Goal: Contribute content: Add original content to the website for others to see

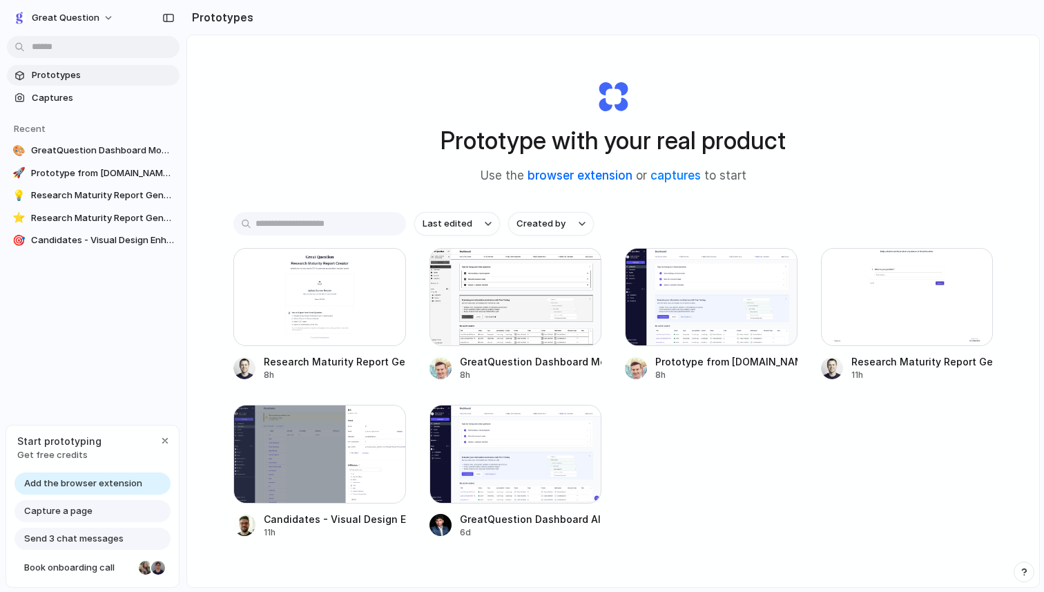
click at [580, 174] on link "browser extension" at bounding box center [579, 175] width 105 height 14
click at [672, 175] on link "captures" at bounding box center [675, 175] width 50 height 14
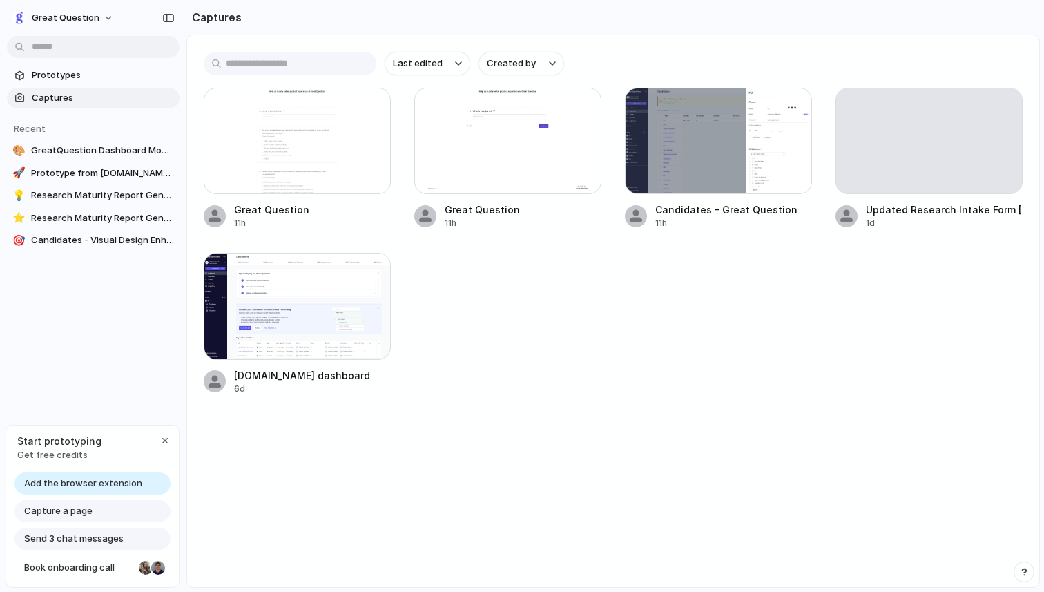
click at [683, 144] on div at bounding box center [718, 141] width 187 height 106
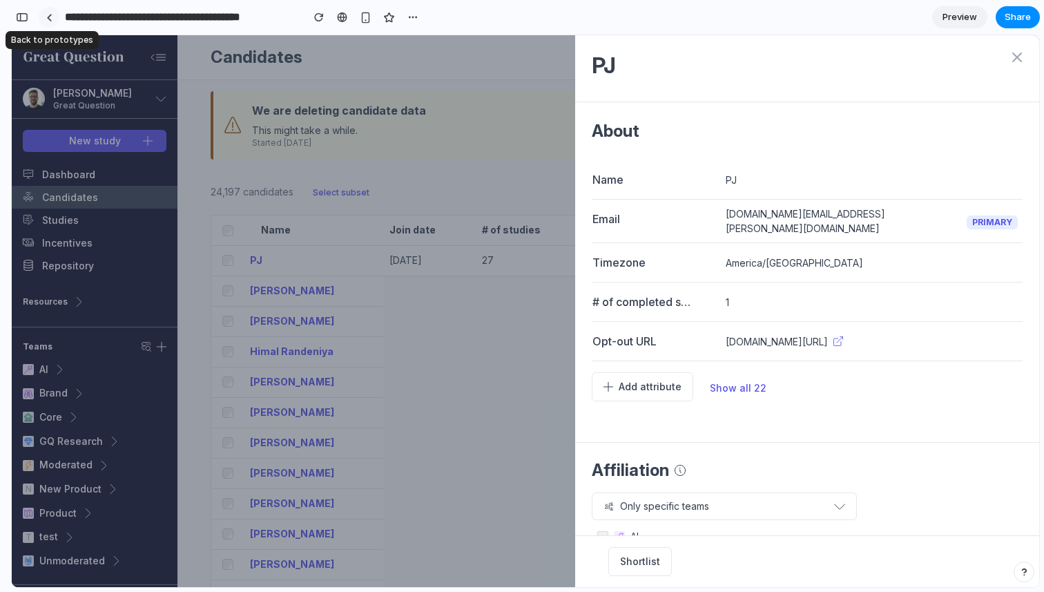
click at [52, 19] on link at bounding box center [49, 17] width 21 height 21
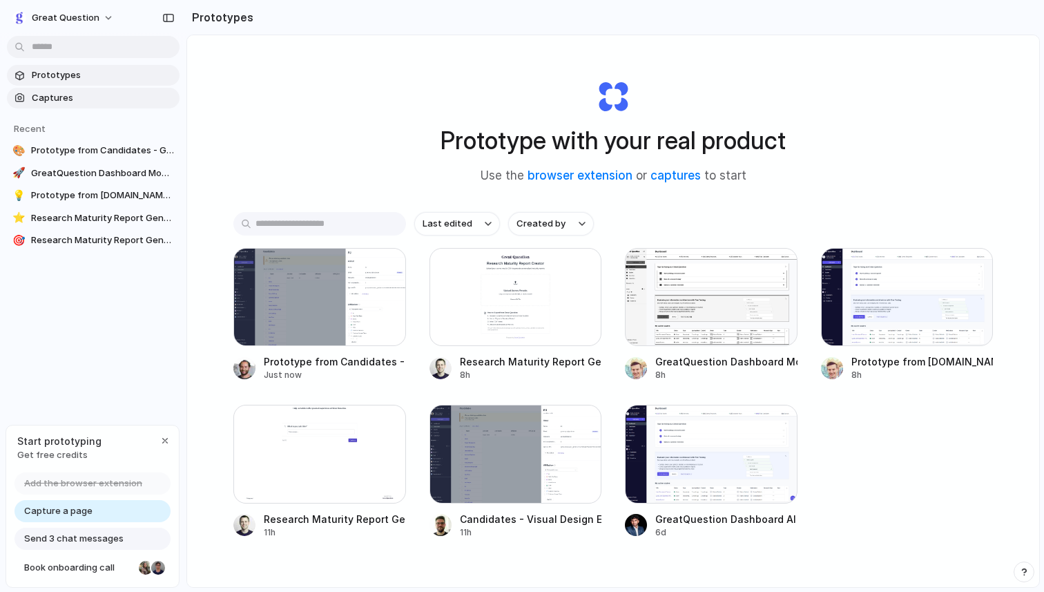
click at [55, 101] on span "Captures" at bounding box center [103, 98] width 142 height 14
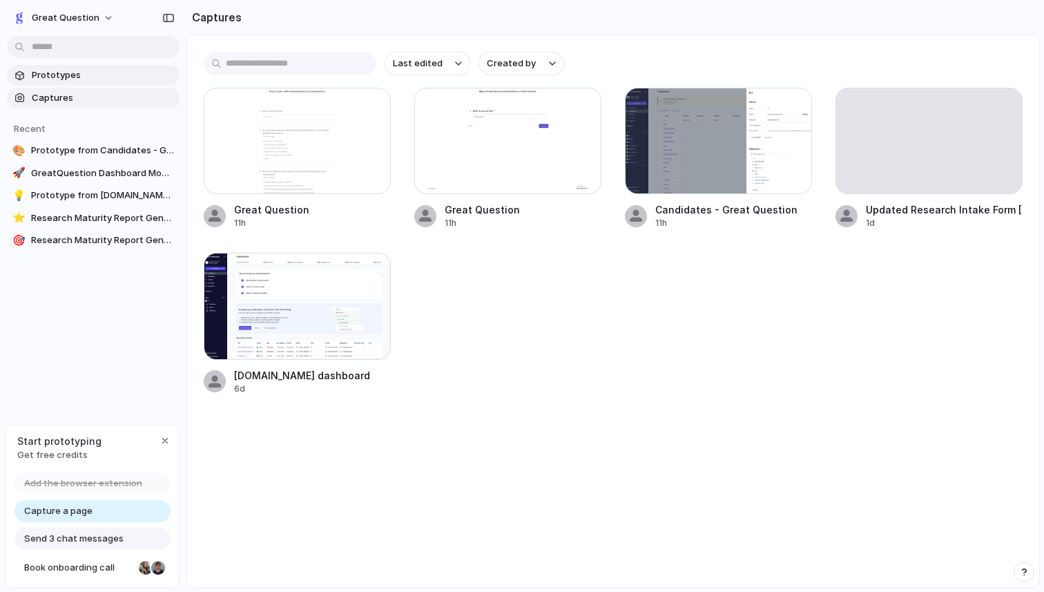
click at [60, 73] on span "Prototypes" at bounding box center [103, 75] width 142 height 14
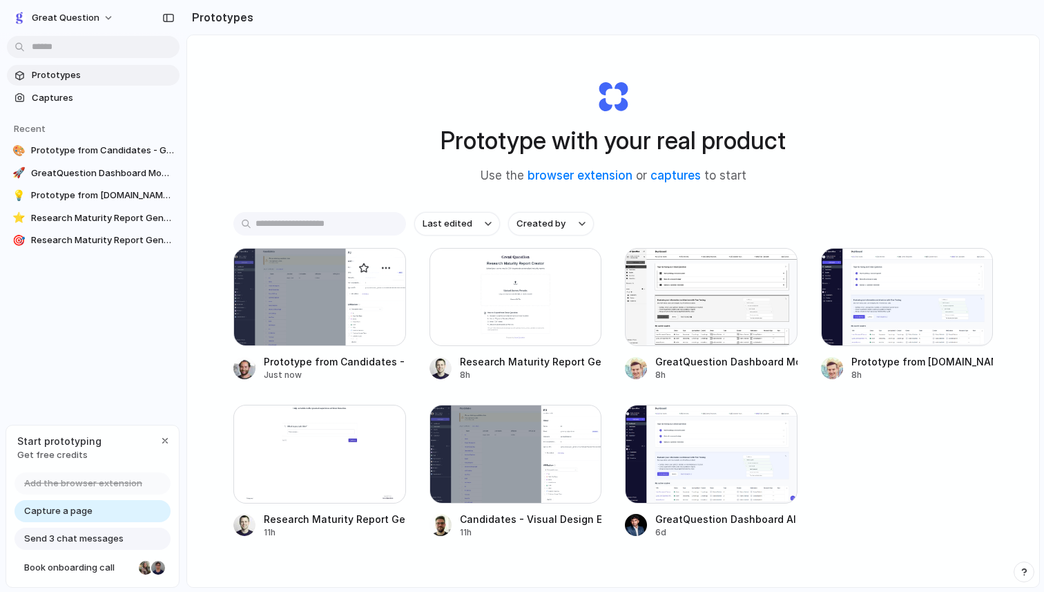
click at [304, 264] on div at bounding box center [319, 297] width 173 height 98
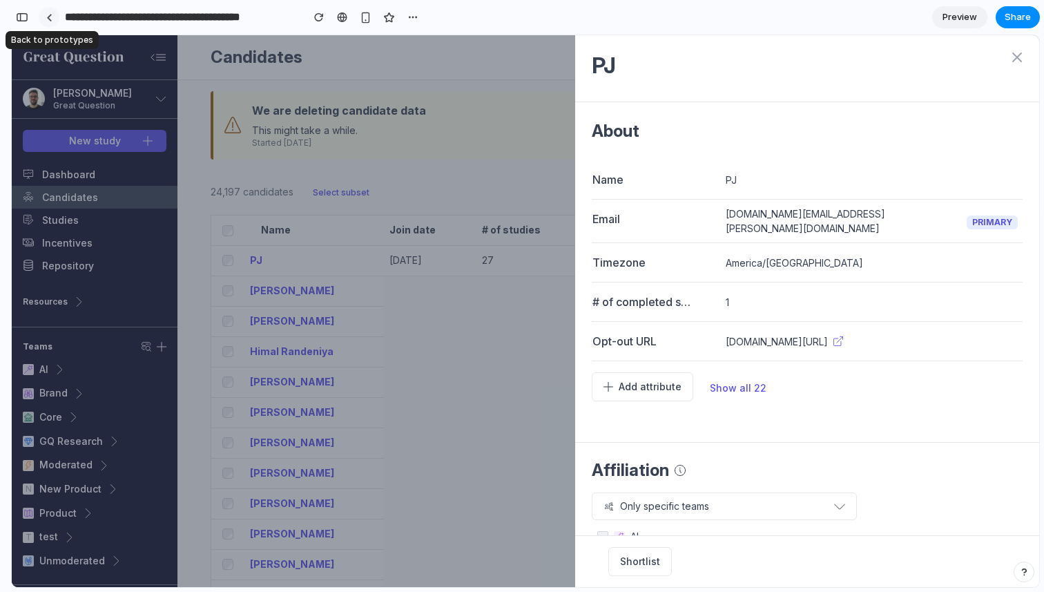
click at [46, 18] on div at bounding box center [49, 18] width 6 height 8
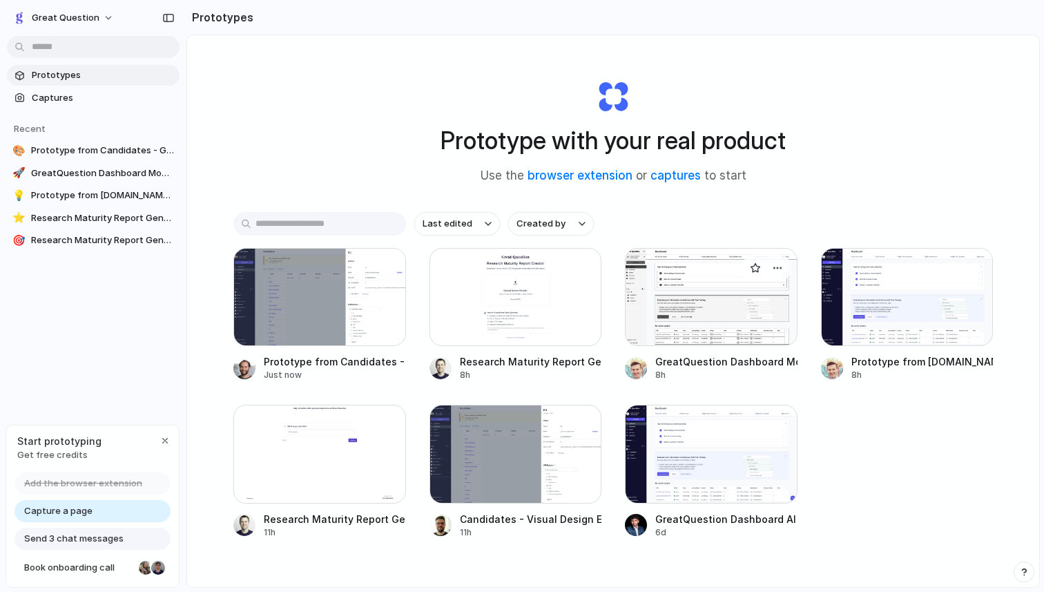
click at [699, 302] on div at bounding box center [711, 297] width 173 height 98
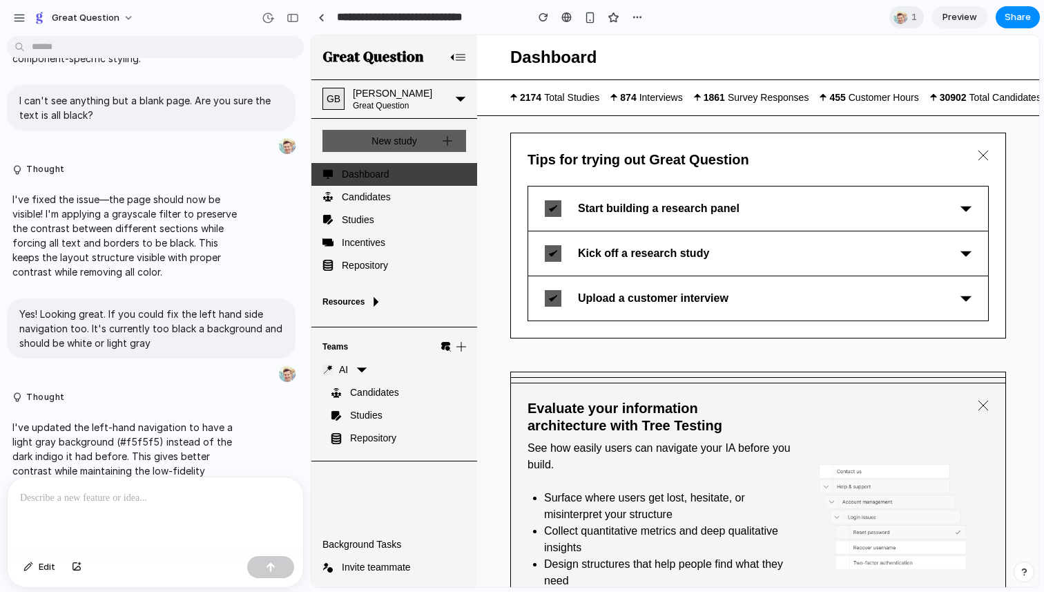
scroll to position [968, 0]
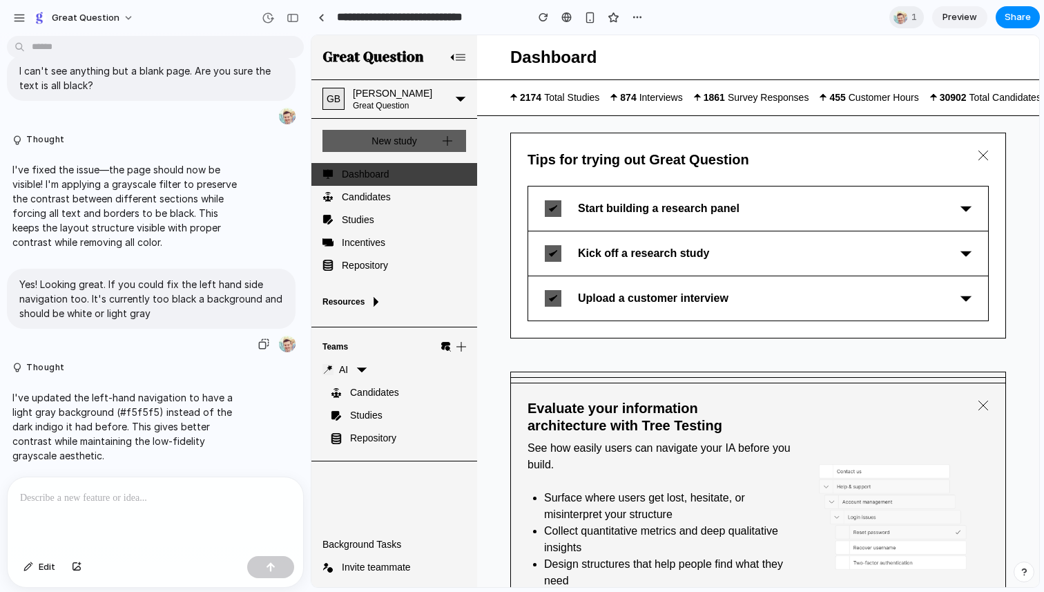
click at [161, 310] on p "Yes! Looking great. If you could fix the left hand side navigation too. It's cu…" at bounding box center [151, 298] width 264 height 43
click at [99, 12] on span "Great Question" at bounding box center [86, 18] width 68 height 14
click at [99, 12] on div "Settings Invite members Change theme Sign out" at bounding box center [522, 296] width 1044 height 592
click at [321, 17] on div at bounding box center [321, 18] width 6 height 8
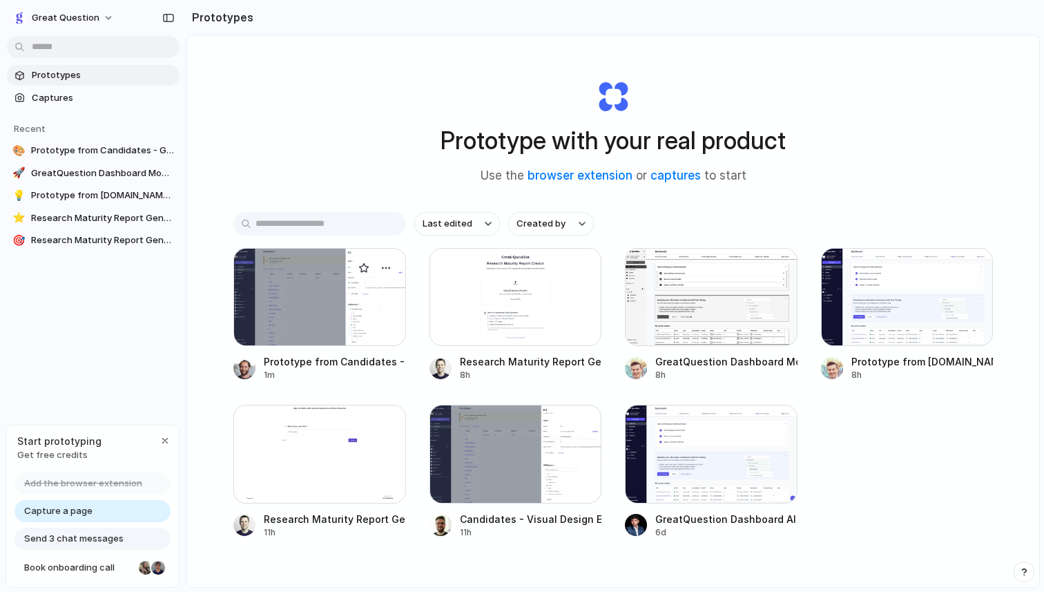
click at [271, 306] on div at bounding box center [319, 297] width 173 height 98
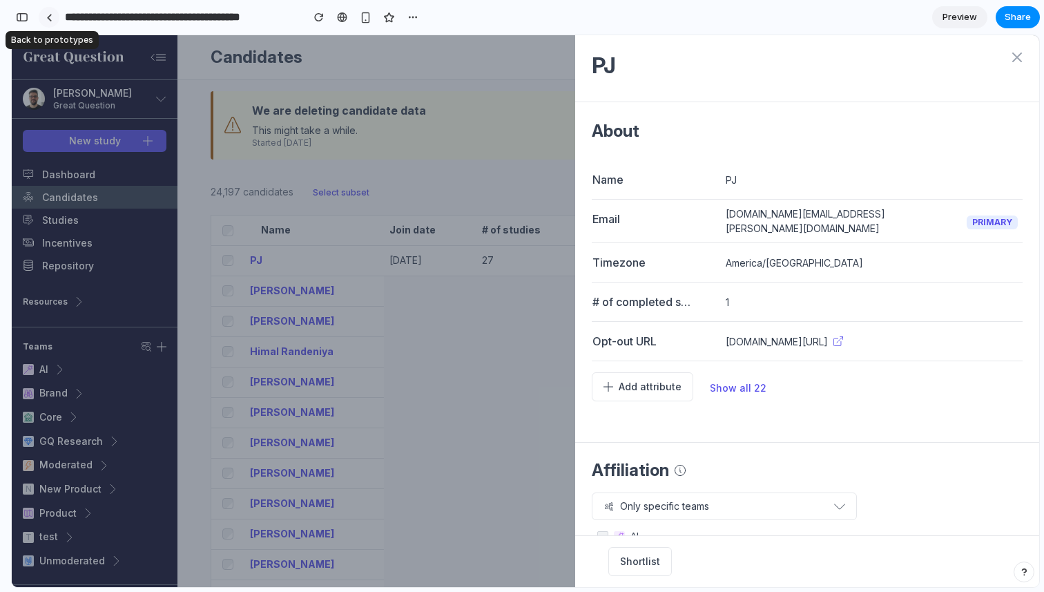
click at [50, 19] on div at bounding box center [49, 18] width 6 height 8
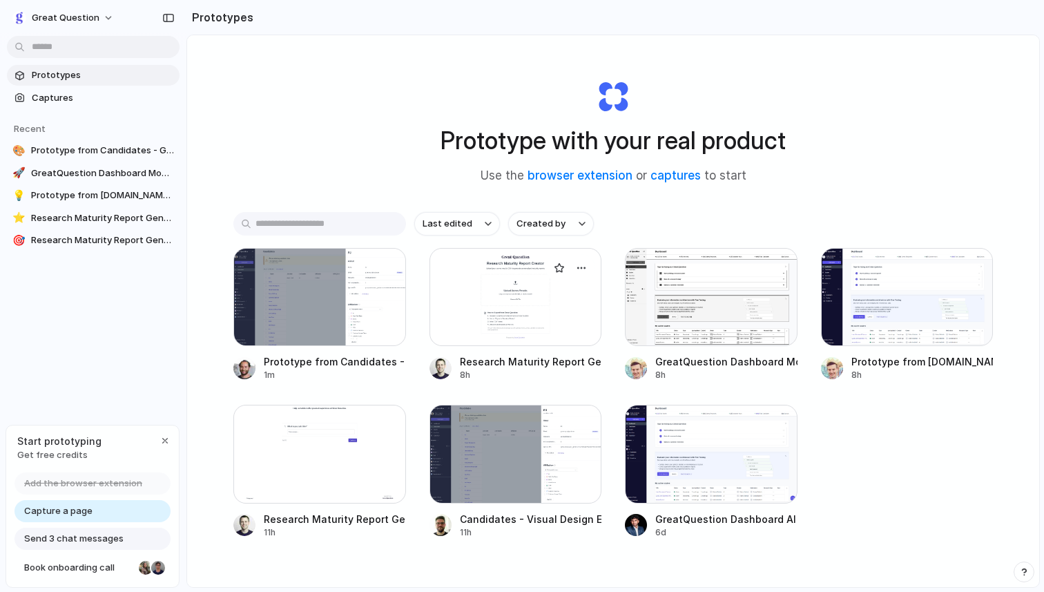
scroll to position [74, 0]
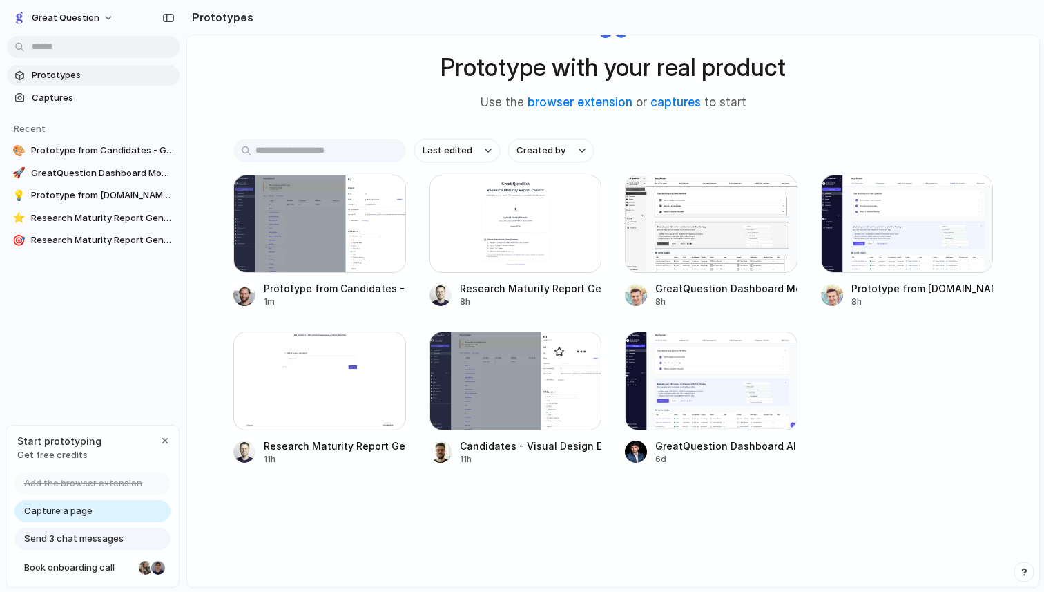
click at [556, 384] on div at bounding box center [515, 380] width 173 height 98
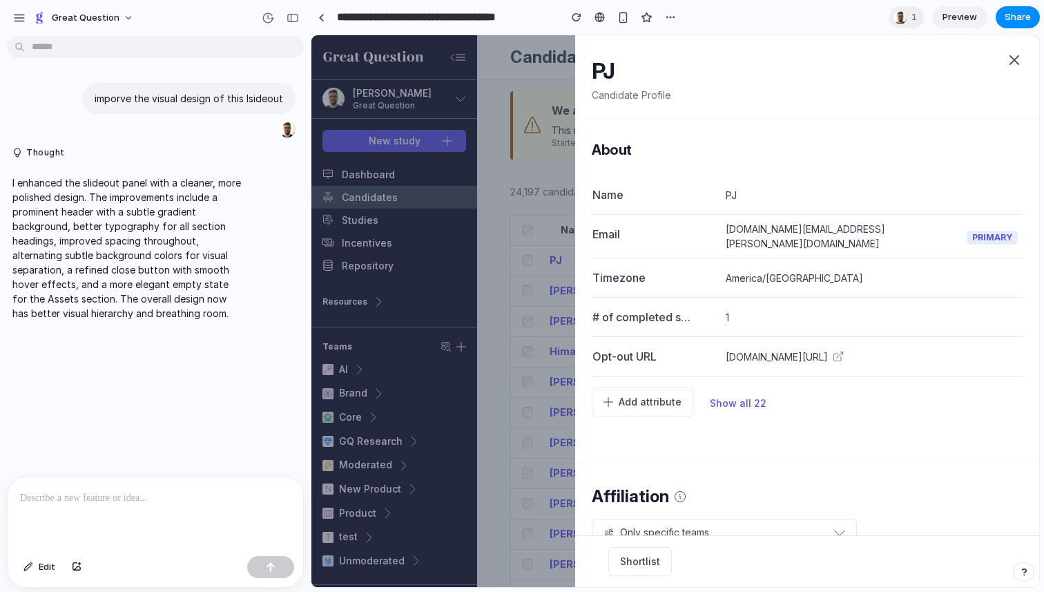
click at [1014, 55] on icon at bounding box center [1014, 60] width 17 height 17
click at [322, 19] on div at bounding box center [321, 18] width 6 height 8
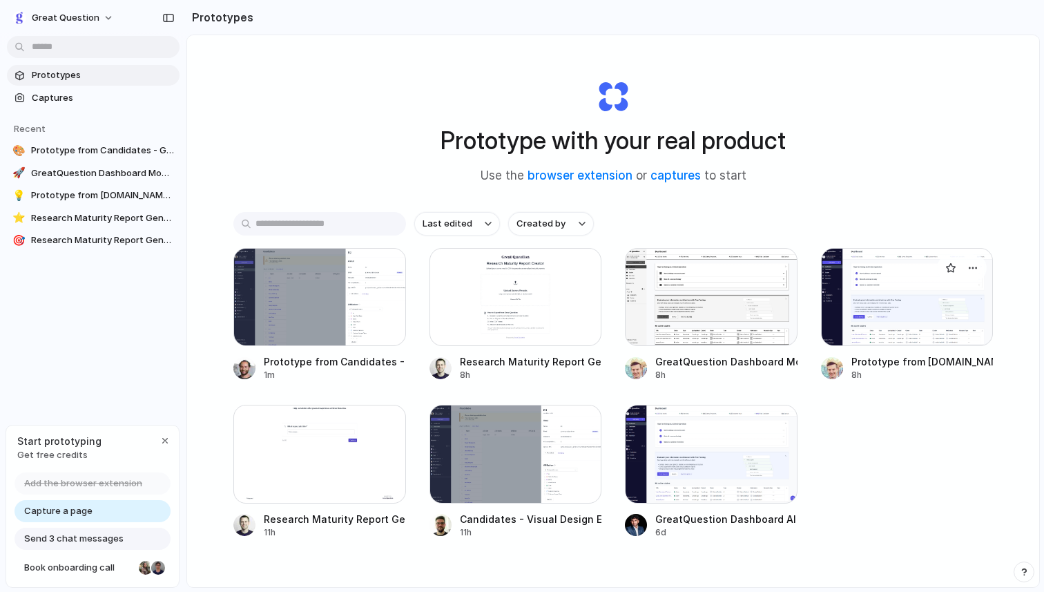
click at [917, 297] on div at bounding box center [907, 297] width 173 height 98
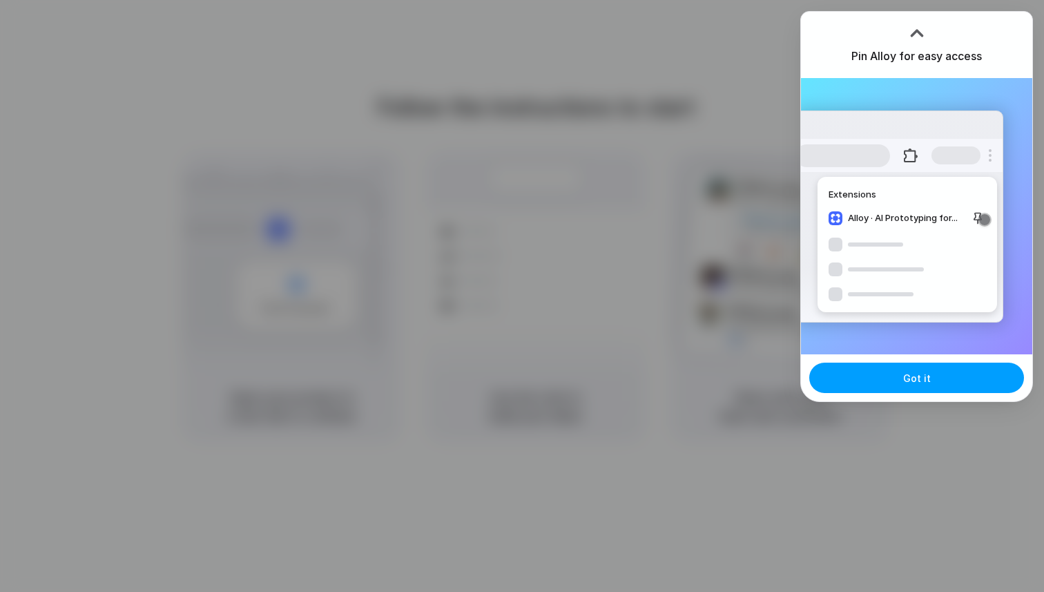
click at [927, 381] on span "Got it" at bounding box center [917, 378] width 28 height 14
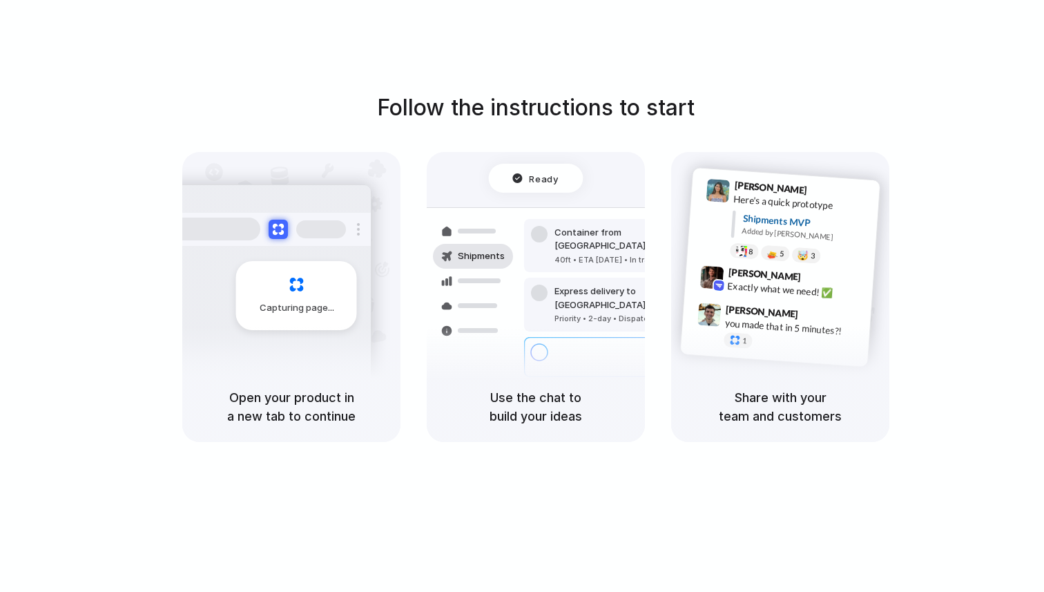
click at [459, 59] on div "Follow the instructions to start Capturing page Open your product in a new tab …" at bounding box center [535, 309] width 1071 height 619
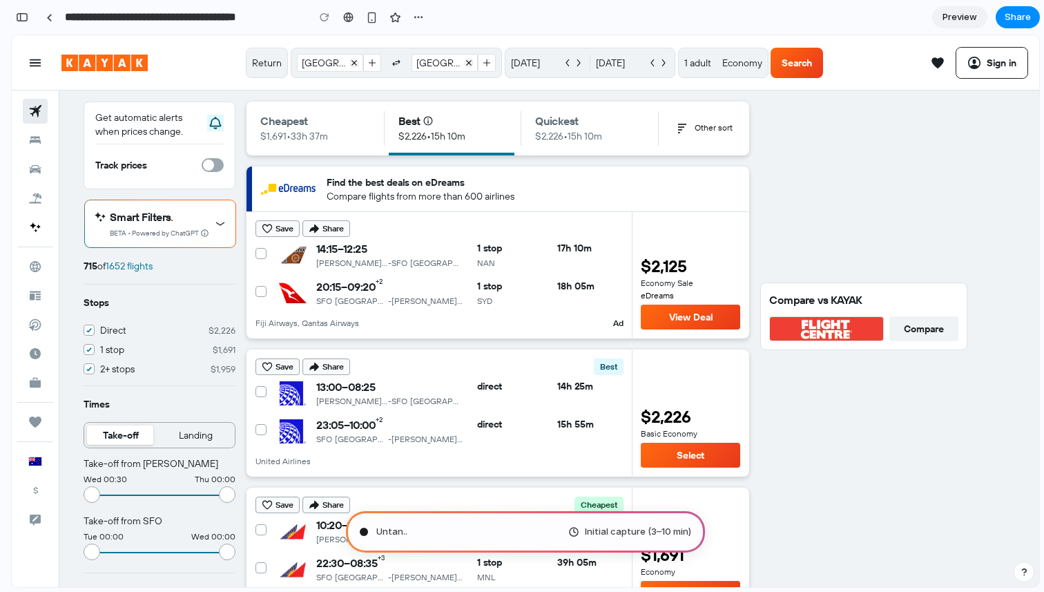
type input "**********"
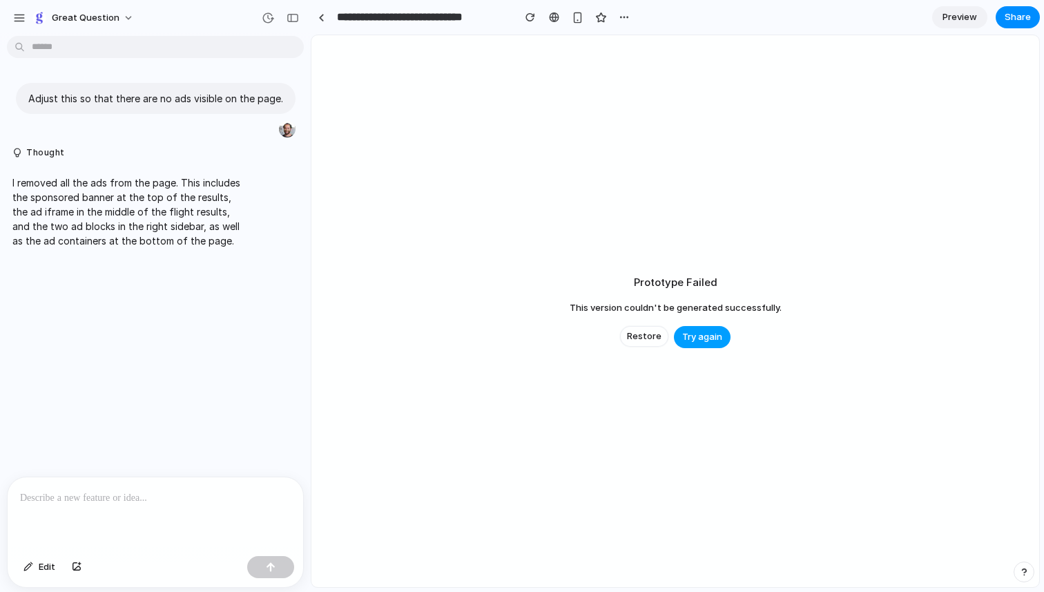
click at [701, 338] on span "Try again" at bounding box center [702, 337] width 40 height 14
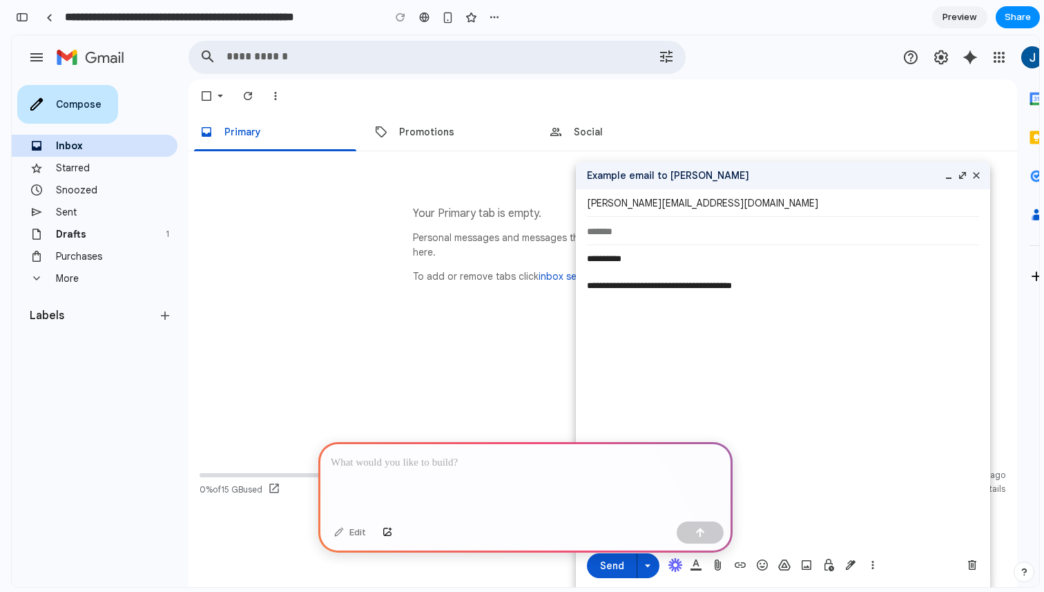
click at [442, 464] on p at bounding box center [525, 462] width 389 height 17
click at [396, 462] on p at bounding box center [525, 462] width 389 height 17
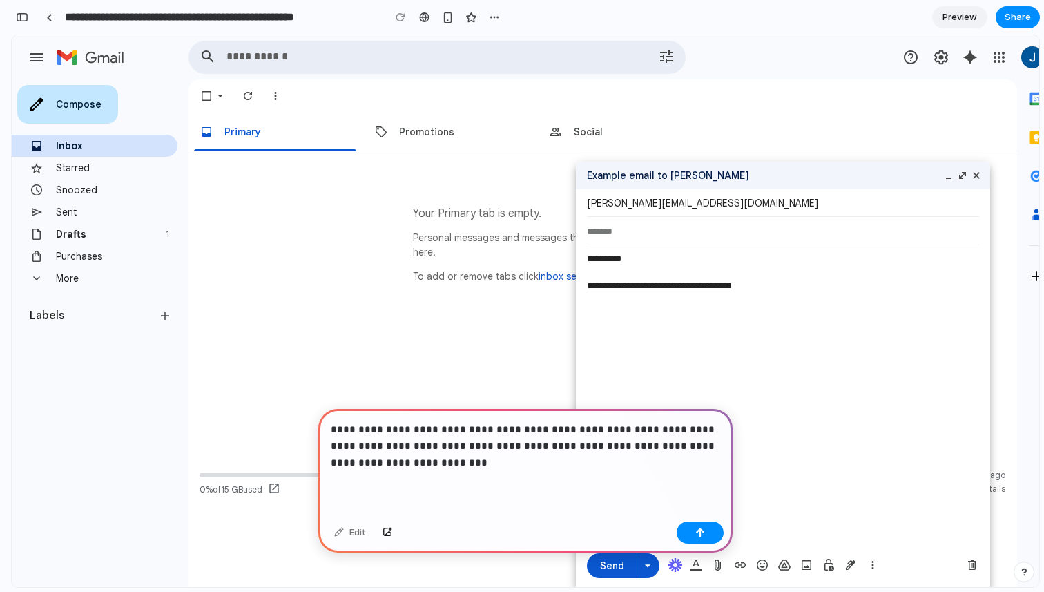
click at [674, 445] on p "**********" at bounding box center [525, 446] width 389 height 50
click at [703, 529] on div "button" at bounding box center [700, 532] width 10 height 10
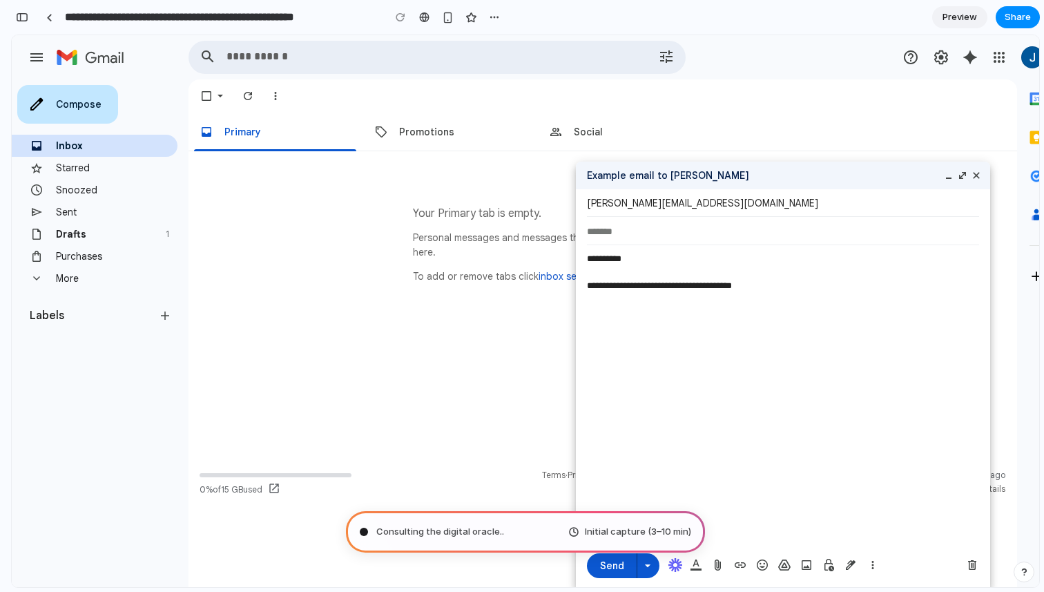
type input "**********"
